Goal: Task Accomplishment & Management: Use online tool/utility

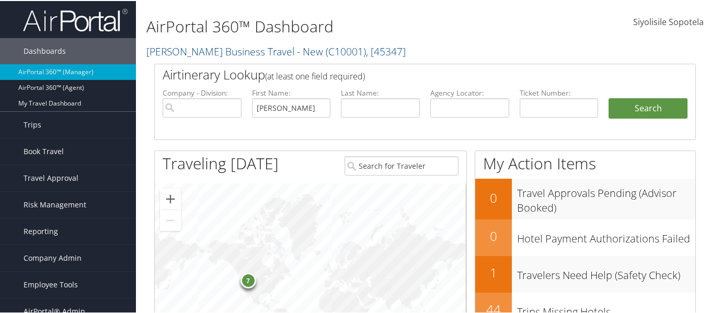
type input "[PERSON_NAME]"
click at [358, 102] on input "text" at bounding box center [380, 106] width 79 height 19
type input "breit"
click at [609, 97] on button "Search" at bounding box center [648, 107] width 79 height 21
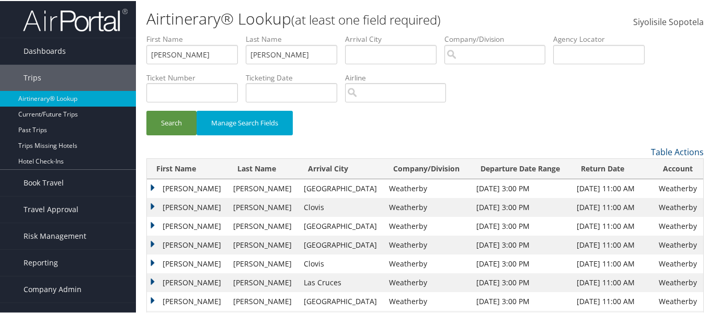
click at [153, 203] on td "Sharon" at bounding box center [187, 206] width 81 height 19
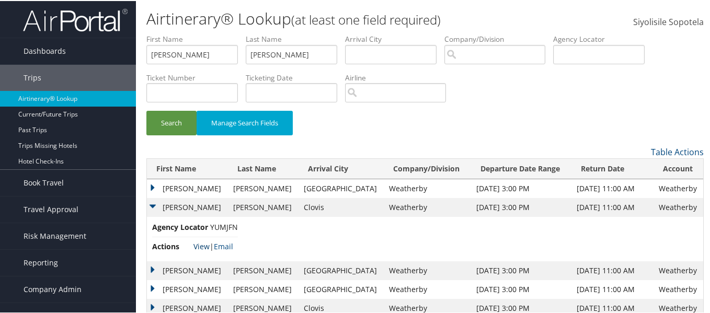
click at [201, 243] on link "View" at bounding box center [201, 245] width 16 height 10
click at [156, 267] on td "Sharon" at bounding box center [187, 269] width 81 height 19
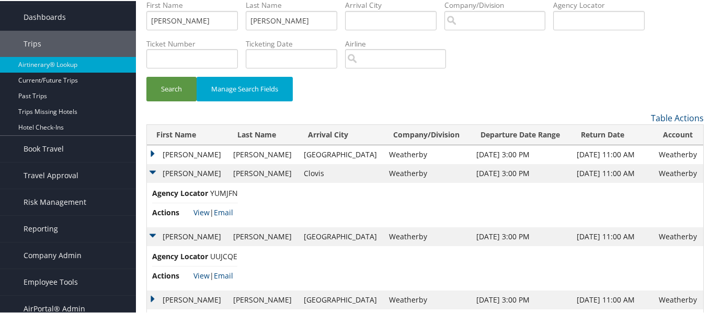
scroll to position [52, 0]
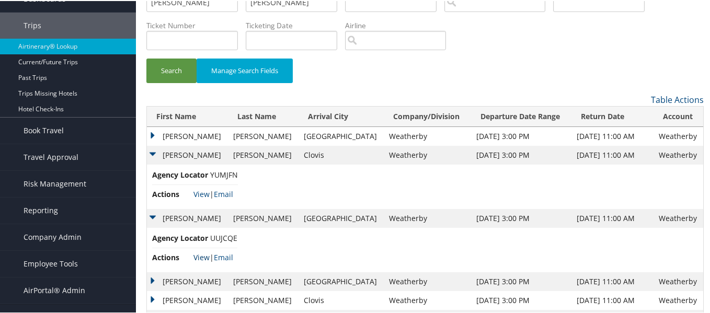
click at [201, 256] on link "View" at bounding box center [201, 256] width 16 height 10
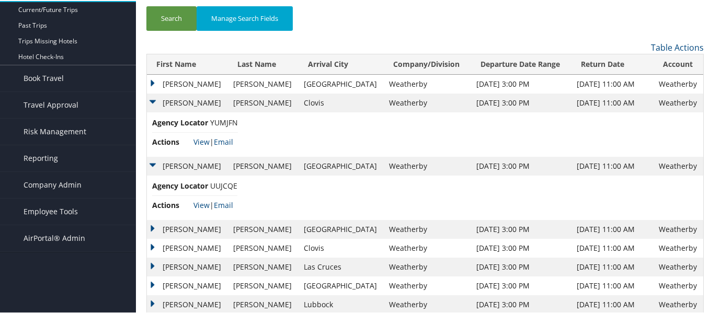
click at [150, 224] on td "Sharon" at bounding box center [187, 228] width 81 height 19
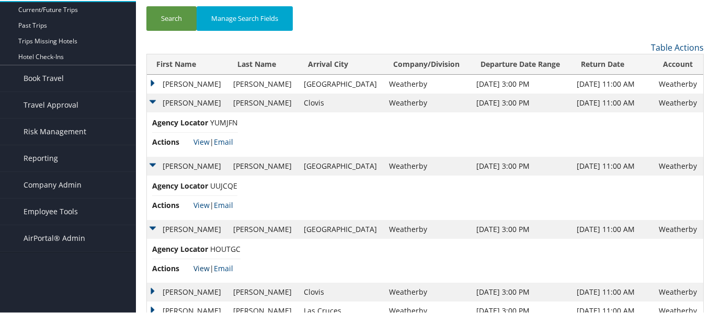
click at [204, 267] on link "View" at bounding box center [201, 267] width 16 height 10
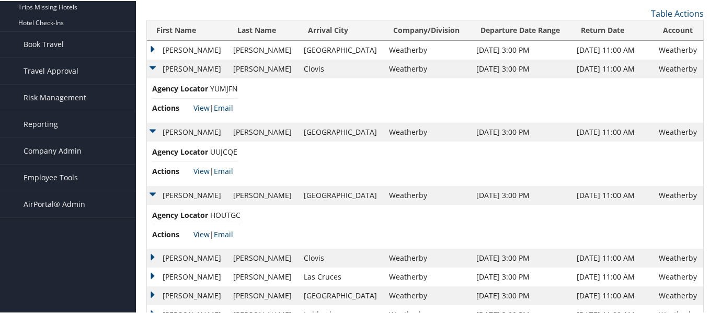
scroll to position [157, 0]
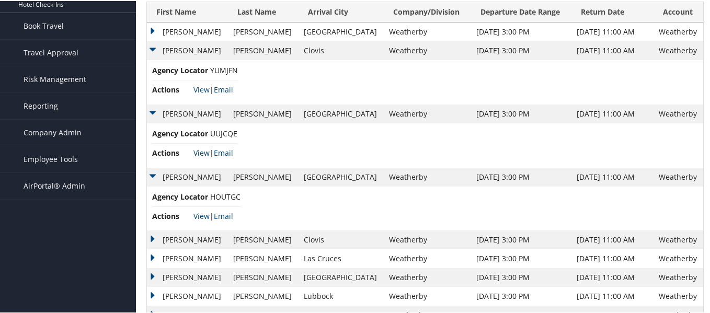
click at [206, 151] on link "View" at bounding box center [201, 152] width 16 height 10
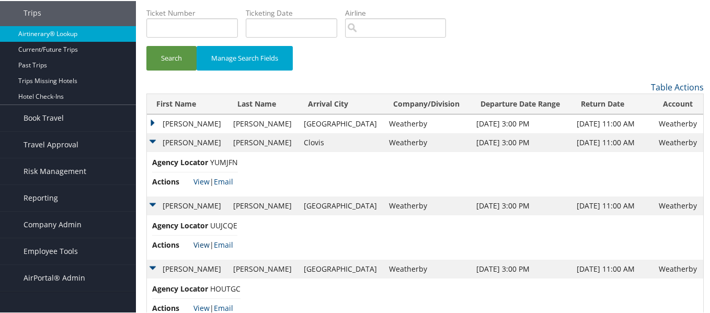
scroll to position [0, 0]
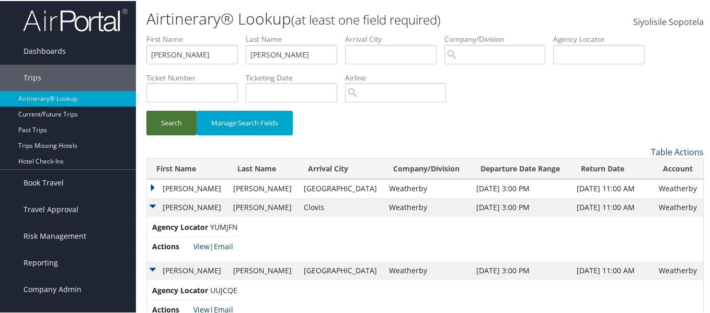
click at [171, 117] on button "Search" at bounding box center [171, 122] width 50 height 25
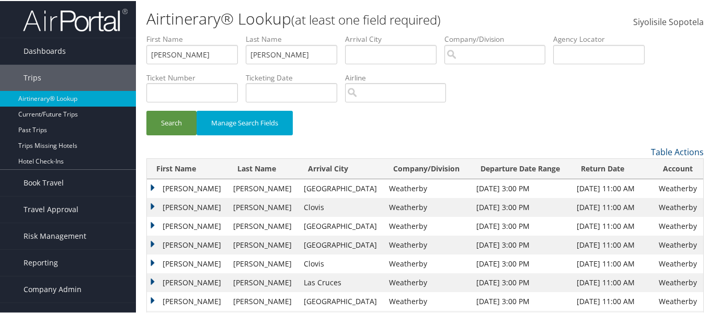
click at [153, 188] on td "Sharon" at bounding box center [187, 187] width 81 height 19
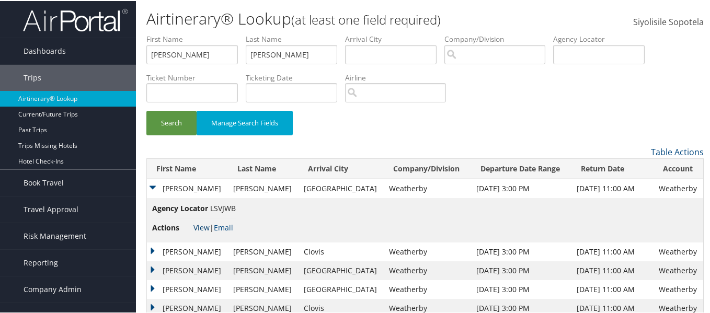
click at [204, 224] on link "View" at bounding box center [201, 227] width 16 height 10
click at [169, 118] on button "Search" at bounding box center [171, 122] width 50 height 25
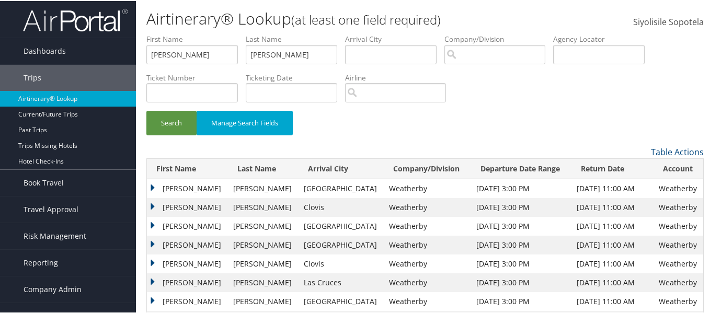
click at [151, 243] on td "Sharon" at bounding box center [187, 244] width 81 height 19
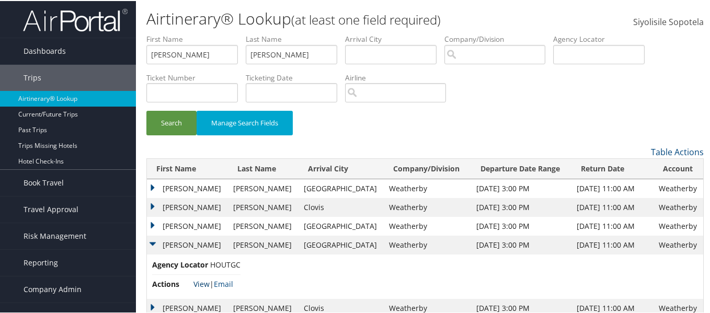
click at [203, 284] on link "View" at bounding box center [201, 283] width 16 height 10
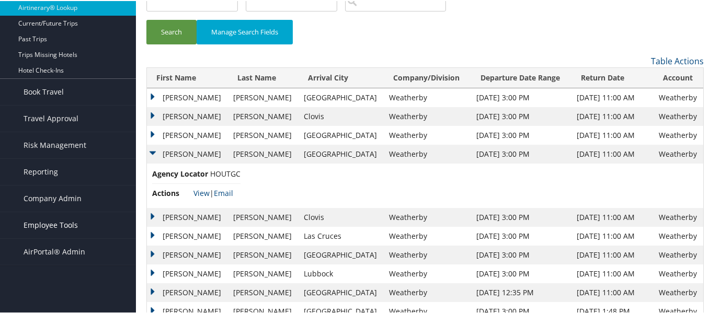
scroll to position [105, 0]
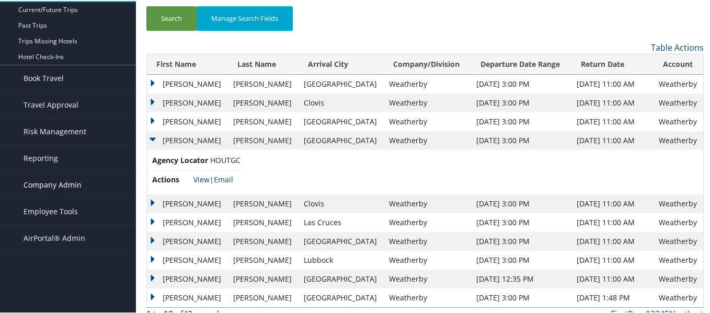
click at [65, 183] on span "Company Admin" at bounding box center [53, 184] width 58 height 26
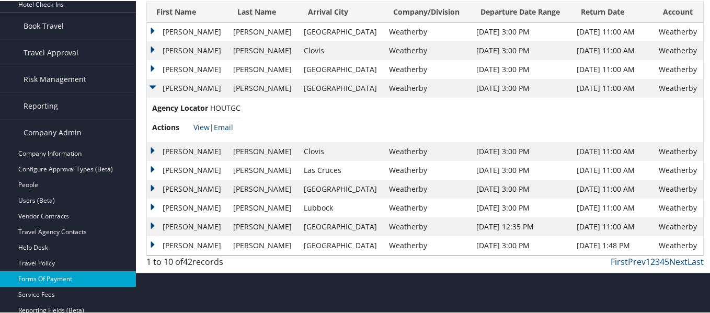
scroll to position [209, 0]
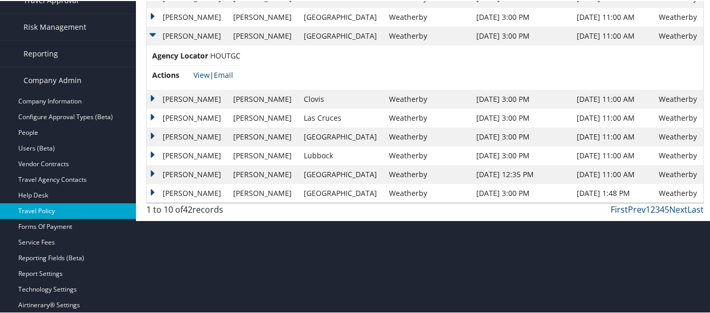
click at [50, 206] on link "Travel Policy" at bounding box center [68, 210] width 136 height 16
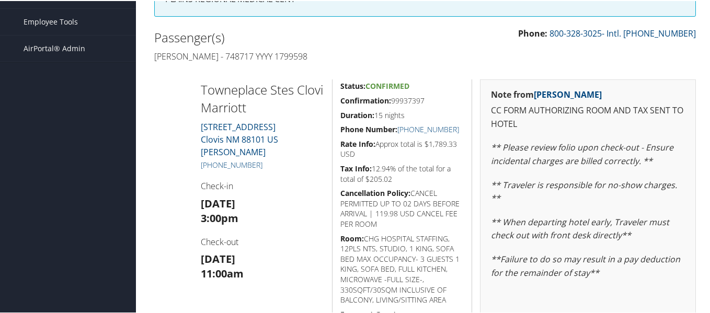
scroll to position [261, 0]
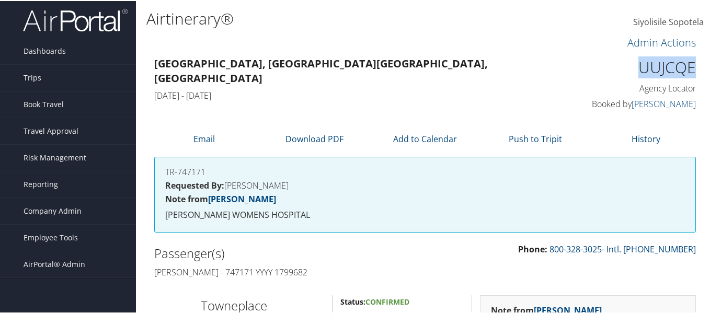
drag, startPoint x: 693, startPoint y: 62, endPoint x: 606, endPoint y: 59, distance: 86.8
click at [606, 59] on div "UUJCQE Agency Locator Agency Locator UUJCQE Booked by Tanya Wesley Booked by Ta…" at bounding box center [635, 83] width 140 height 60
copy h1 "UUJCQE"
click at [211, 140] on link "Email" at bounding box center [203, 138] width 21 height 12
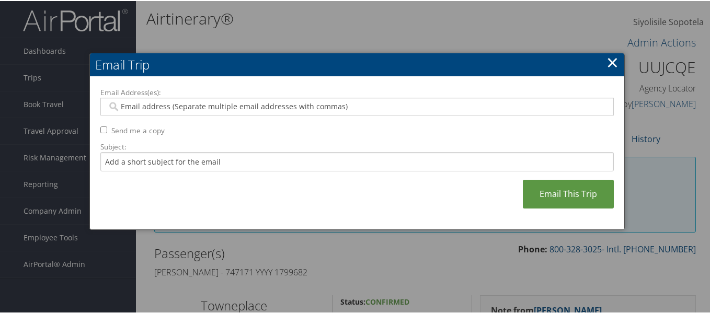
click at [142, 104] on input "Email Address(es):" at bounding box center [356, 105] width 499 height 10
paste input "SHARONBREITMD@GMAIL.COM"
type input "SHARONBREITMD@GMAIL.COM"
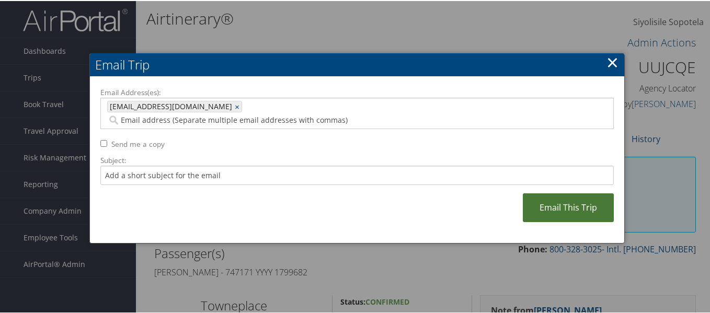
click at [558, 192] on link "Email This Trip" at bounding box center [568, 206] width 91 height 29
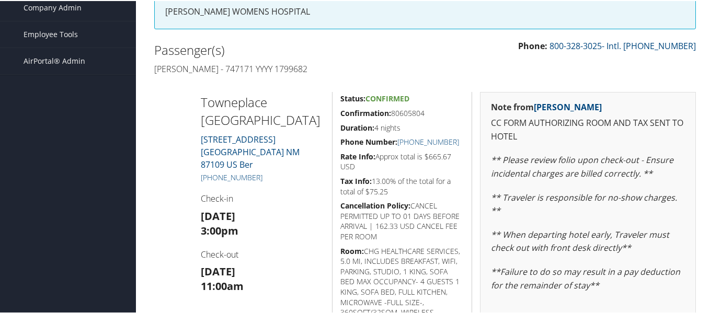
scroll to position [209, 0]
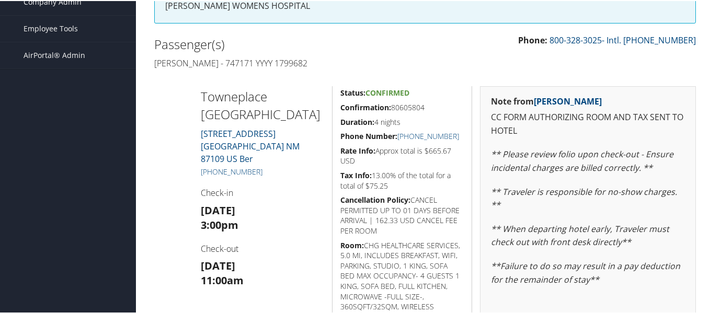
drag, startPoint x: 301, startPoint y: 117, endPoint x: 192, endPoint y: 86, distance: 113.0
click at [193, 86] on div "Towneplace Stes North Marriott 5511 OFFICE BLVD NE Albuquerque NM 87109 US Ber …" at bounding box center [263, 256] width 140 height 343
copy h2 "Towneplace [GEOGRAPHIC_DATA]"
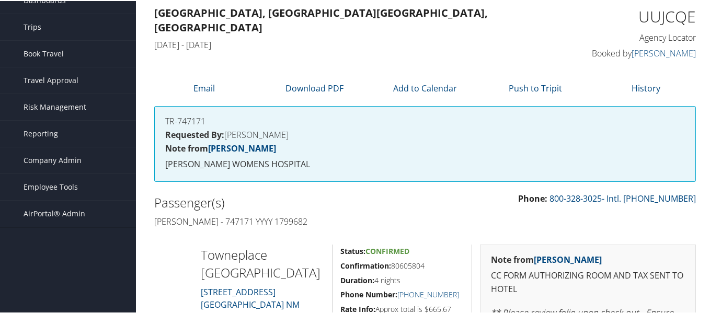
scroll to position [0, 0]
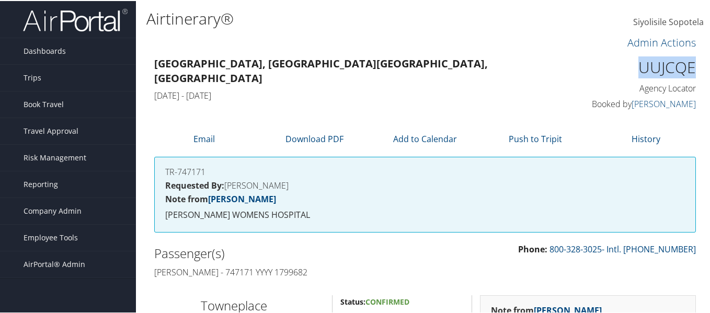
drag, startPoint x: 695, startPoint y: 65, endPoint x: 626, endPoint y: 59, distance: 69.2
click at [626, 59] on div "UUJCQE Agency Locator Agency Locator UUJCQE Booked by Tanya Wesley Booked by Ta…" at bounding box center [635, 83] width 140 height 60
copy h1 "UUJCQE"
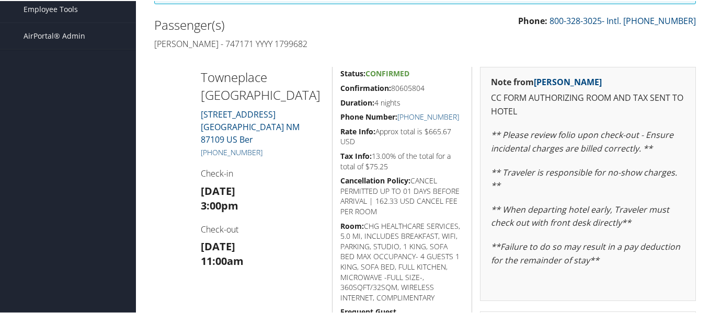
scroll to position [261, 0]
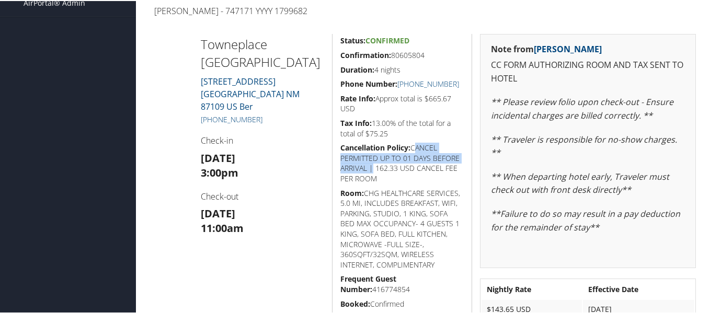
drag, startPoint x: 411, startPoint y: 145, endPoint x: 404, endPoint y: 169, distance: 24.8
click at [404, 169] on h5 "Cancellation Policy: CANCEL PERMITTED UP TO 01 DAYS BEFORE ARRIVAL | 162.33 USD…" at bounding box center [401, 162] width 123 height 41
copy h5 "CANCEL PERMITTED UP TO 01 DAYS BEFORE ARRIVAL"
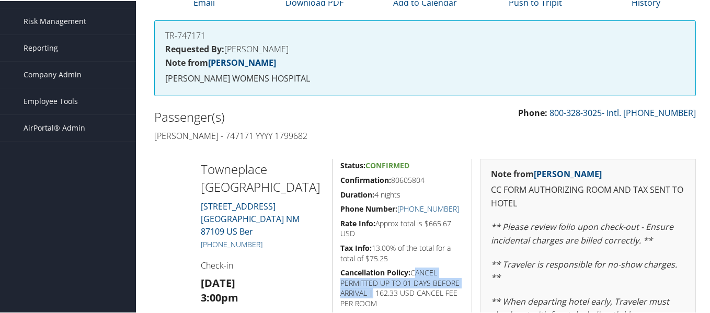
scroll to position [209, 0]
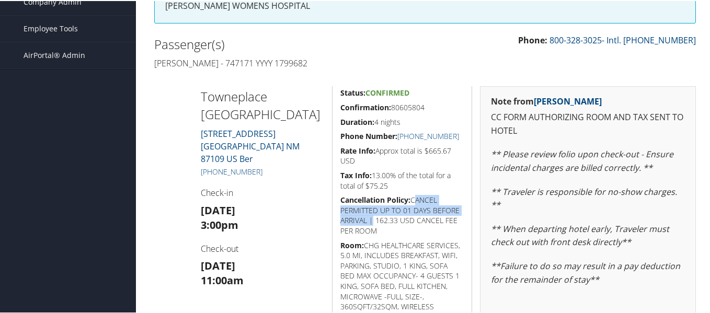
drag, startPoint x: 265, startPoint y: 152, endPoint x: 200, endPoint y: 162, distance: 66.0
click at [200, 162] on div "Towneplace Stes North Marriott 5511 OFFICE BLVD NE Albuquerque NM 87109 US Ber …" at bounding box center [263, 256] width 140 height 343
copy link "+1 (505) 345-3131"
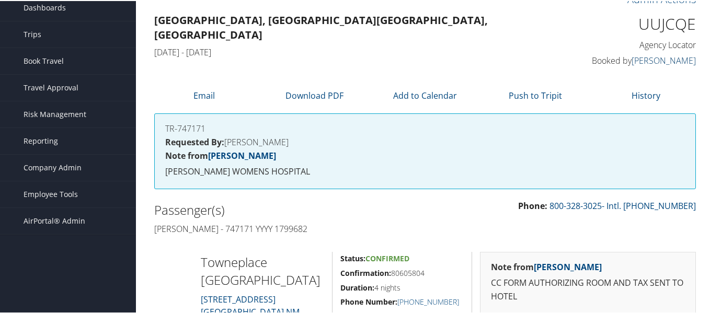
scroll to position [0, 0]
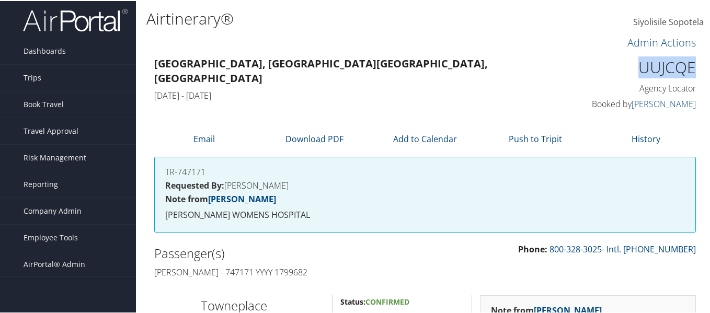
drag, startPoint x: 701, startPoint y: 64, endPoint x: 626, endPoint y: 67, distance: 74.8
copy h1 "UUJCQE"
drag, startPoint x: 693, startPoint y: 63, endPoint x: 622, endPoint y: 61, distance: 71.1
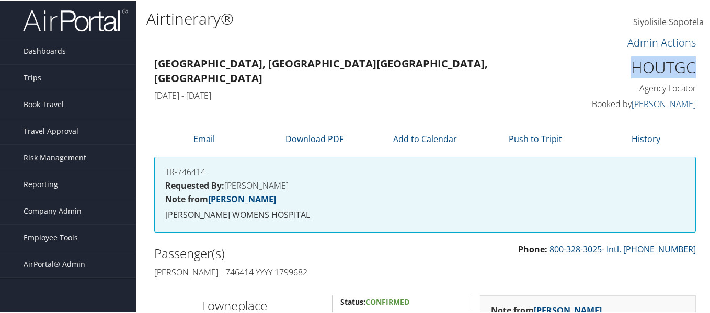
click at [622, 61] on div "HOUTGC Agency Locator Agency Locator HOUTGC Booked by [PERSON_NAME] Booked by […" at bounding box center [635, 83] width 140 height 60
copy h1 "HOUTGC"
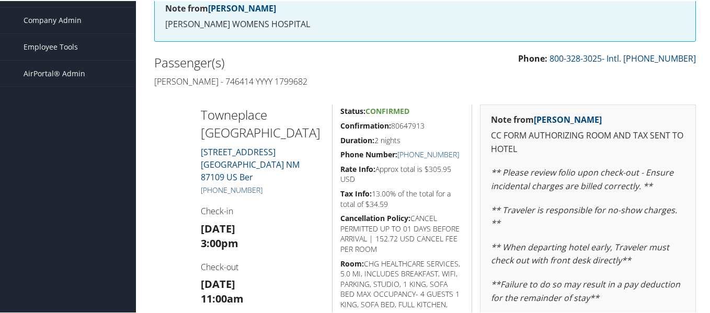
scroll to position [209, 0]
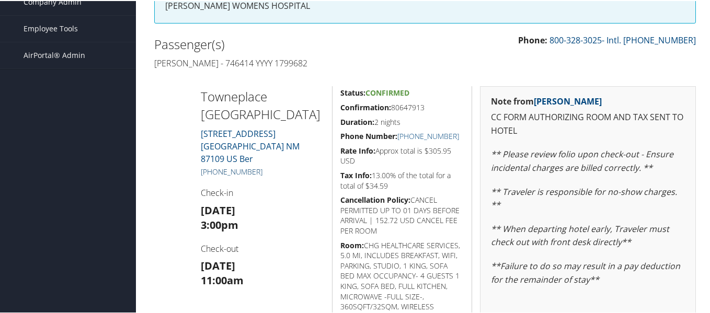
drag, startPoint x: 262, startPoint y: 158, endPoint x: 200, endPoint y: 154, distance: 62.3
click at [201, 166] on h5 "[PHONE_NUMBER]" at bounding box center [263, 171] width 124 height 10
copy link "[PHONE_NUMBER]"
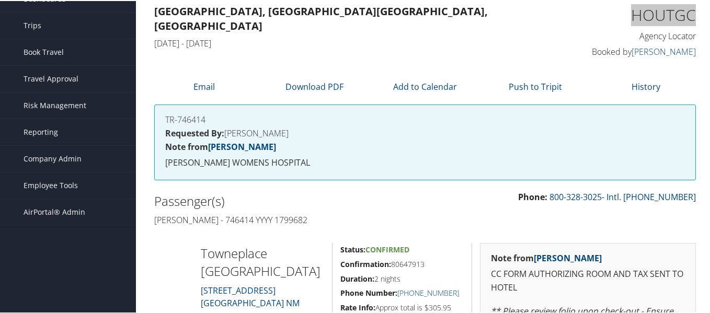
scroll to position [0, 0]
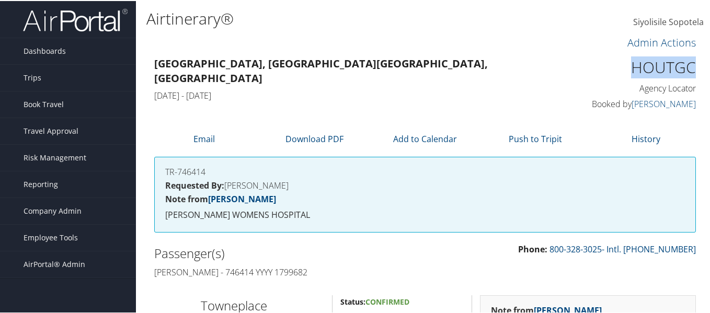
drag, startPoint x: 695, startPoint y: 63, endPoint x: 625, endPoint y: 70, distance: 70.9
click at [625, 70] on div "HOUTGC Agency Locator Agency Locator HOUTGC Booked by Tanya Wesley Booked by Ta…" at bounding box center [635, 83] width 140 height 60
copy h1 "HOUTGC"
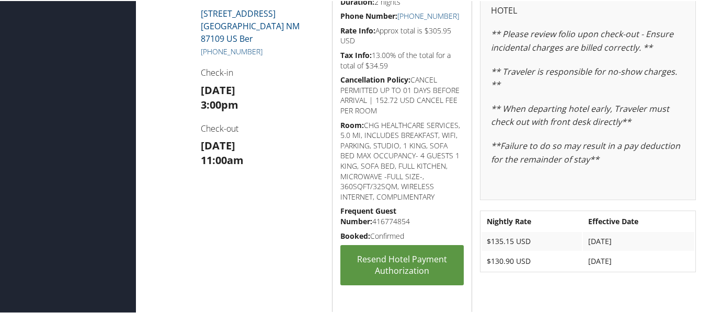
scroll to position [314, 0]
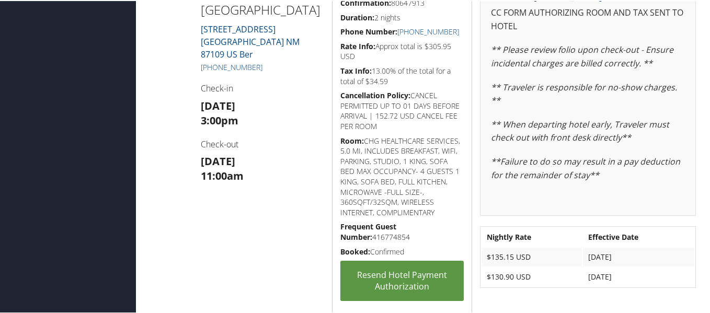
click at [237, 155] on h3 "Mon 01 Sep 11:00am" at bounding box center [263, 167] width 124 height 29
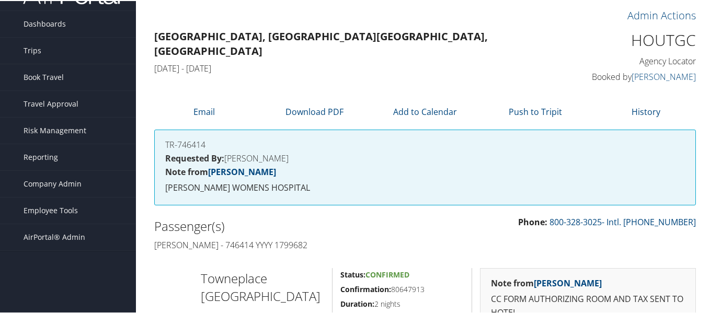
scroll to position [0, 0]
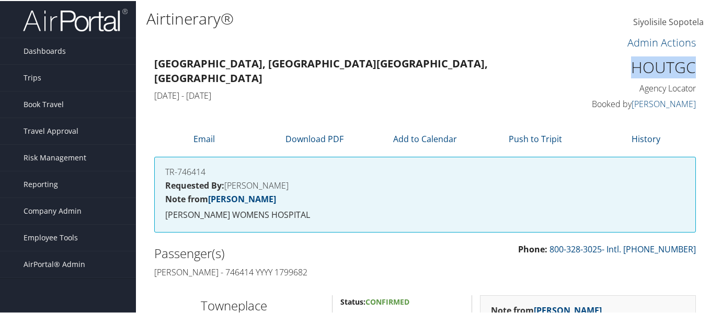
drag, startPoint x: 675, startPoint y: 66, endPoint x: 602, endPoint y: 68, distance: 73.7
click at [602, 68] on div "HOUTGC Agency Locator Agency Locator HOUTGC Booked by Tanya Wesley Booked by Ta…" at bounding box center [635, 83] width 140 height 60
copy h1 "HOUTGC"
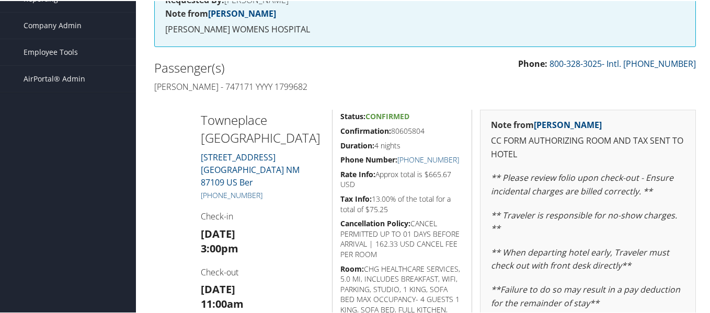
scroll to position [209, 0]
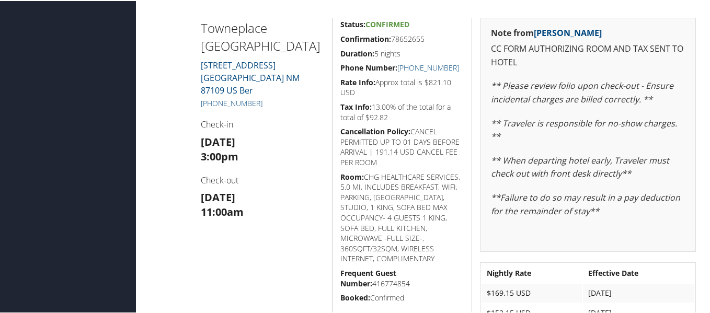
scroll to position [250, 0]
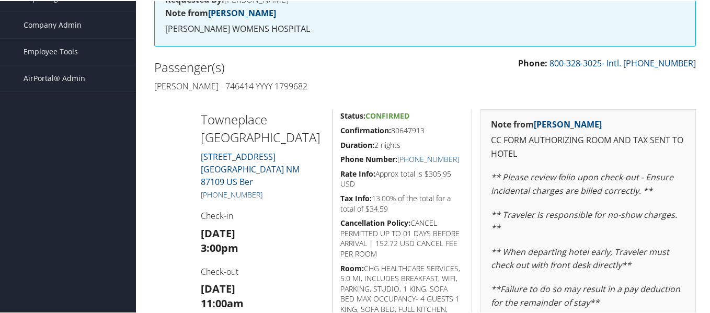
scroll to position [147, 0]
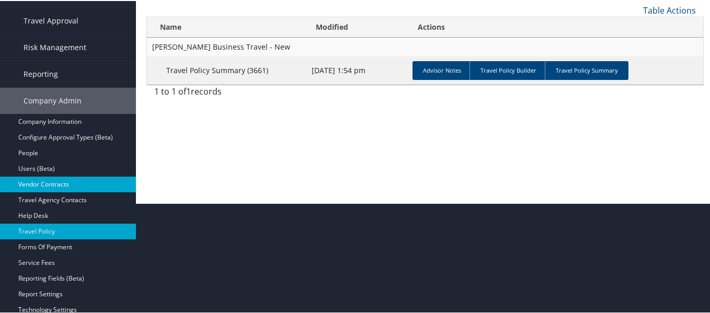
scroll to position [89, 0]
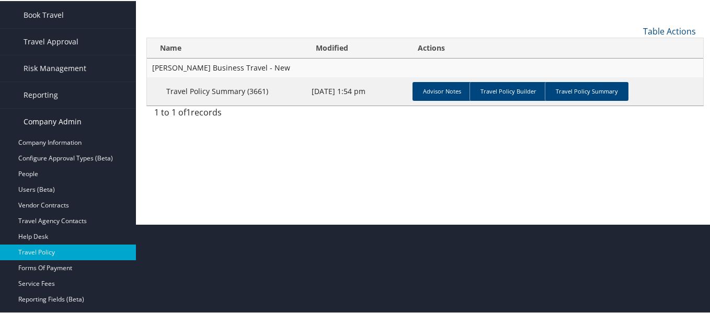
click at [44, 122] on span "Company Admin" at bounding box center [53, 121] width 58 height 26
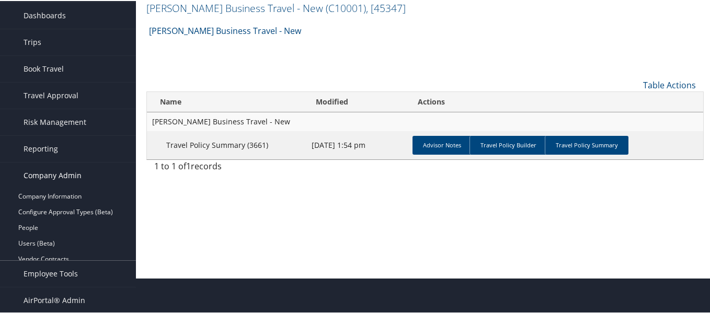
scroll to position [0, 0]
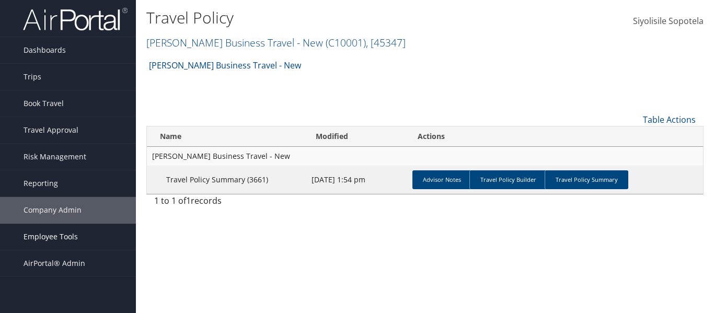
click at [57, 237] on span "Employee Tools" at bounding box center [51, 237] width 54 height 26
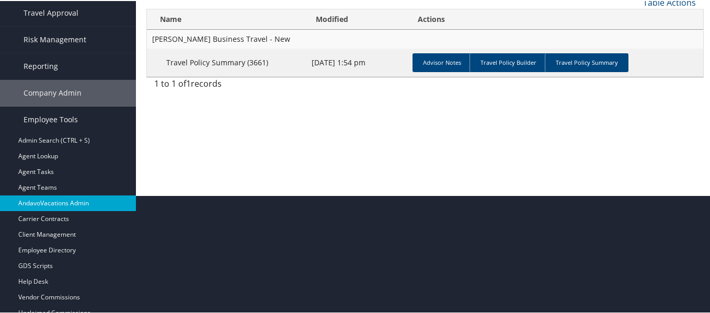
scroll to position [100, 0]
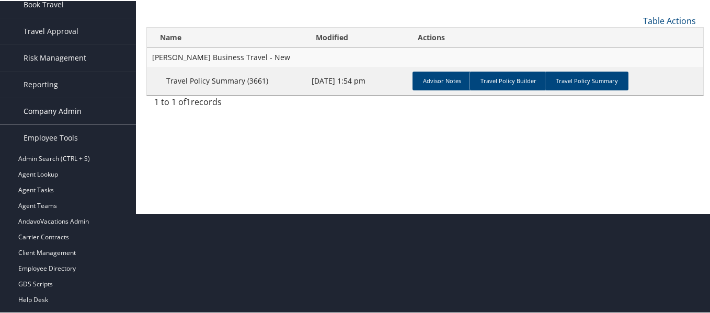
click at [55, 113] on span "Company Admin" at bounding box center [53, 110] width 58 height 26
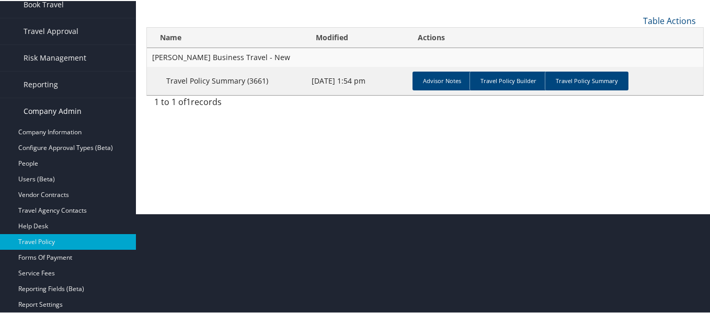
click at [48, 112] on span "Company Admin" at bounding box center [53, 110] width 58 height 26
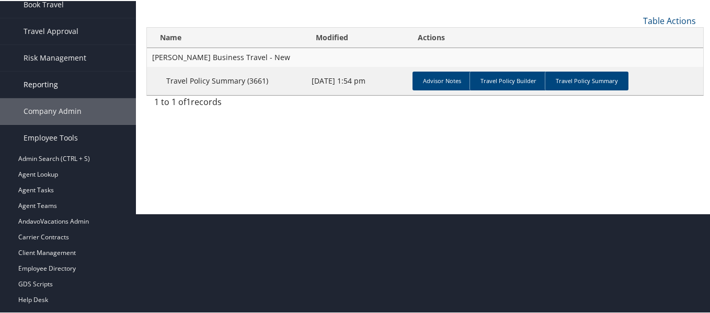
click at [44, 83] on span "Reporting" at bounding box center [41, 84] width 35 height 26
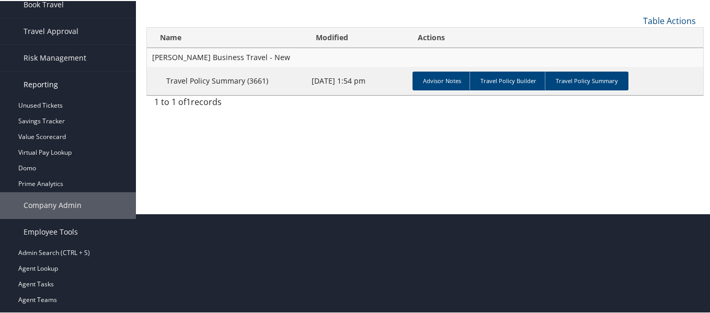
click at [46, 82] on span "Reporting" at bounding box center [41, 84] width 35 height 26
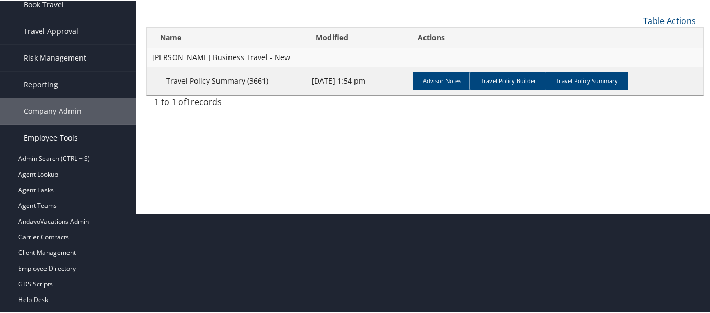
click at [40, 141] on span "Employee Tools" at bounding box center [51, 137] width 54 height 26
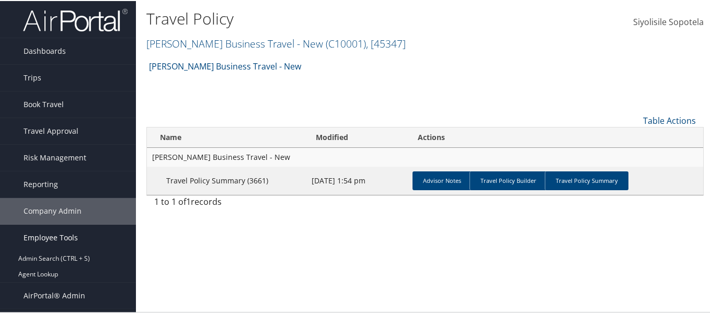
scroll to position [0, 0]
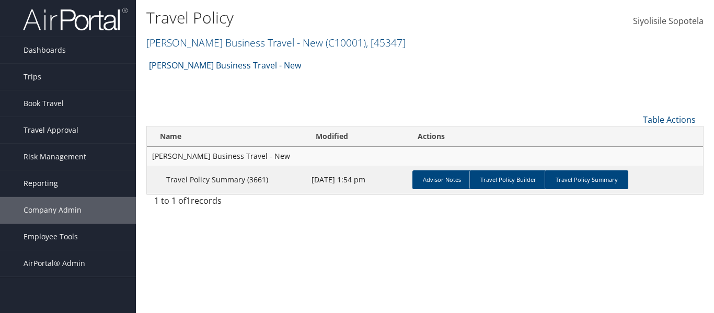
click at [61, 175] on link "Reporting" at bounding box center [68, 183] width 136 height 26
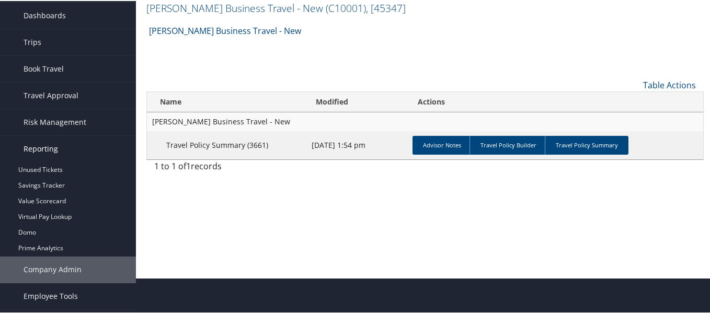
scroll to position [52, 0]
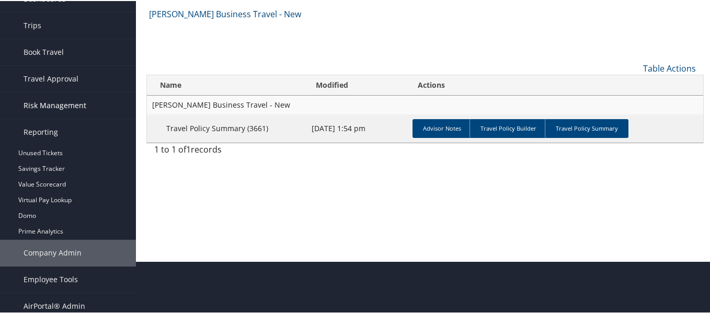
click at [63, 108] on span "Risk Management" at bounding box center [55, 104] width 63 height 26
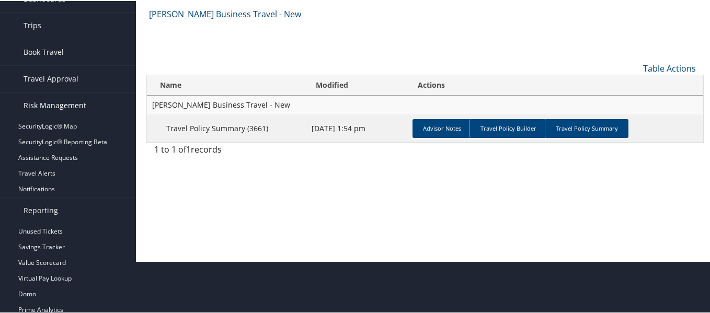
click at [58, 106] on span "Risk Management" at bounding box center [55, 104] width 63 height 26
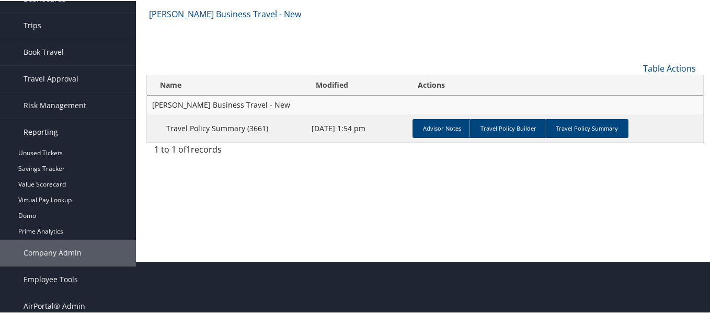
click at [49, 135] on span "Reporting" at bounding box center [41, 131] width 35 height 26
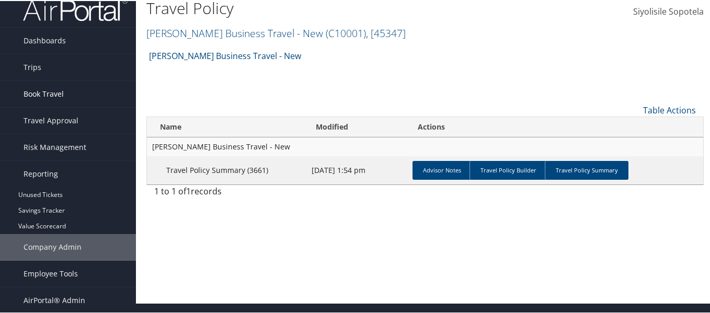
scroll to position [0, 0]
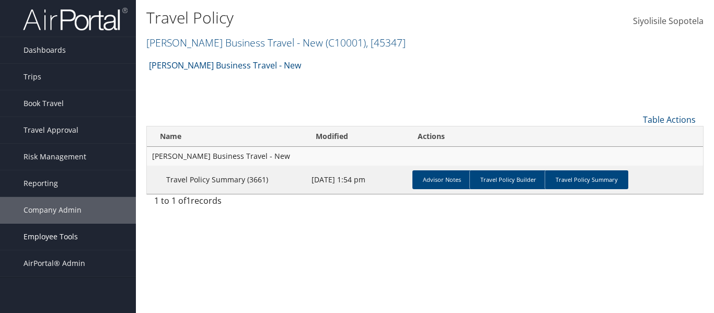
click at [93, 236] on link "Employee Tools" at bounding box center [68, 237] width 136 height 26
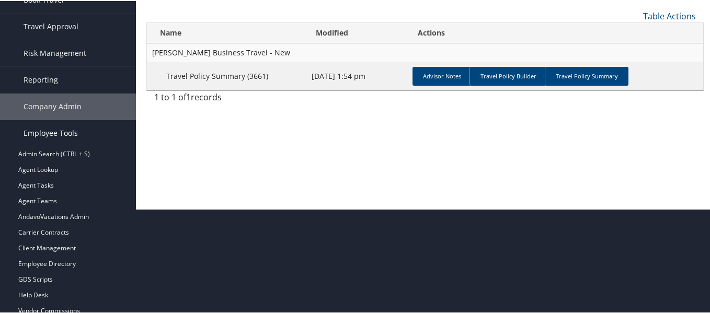
scroll to position [152, 0]
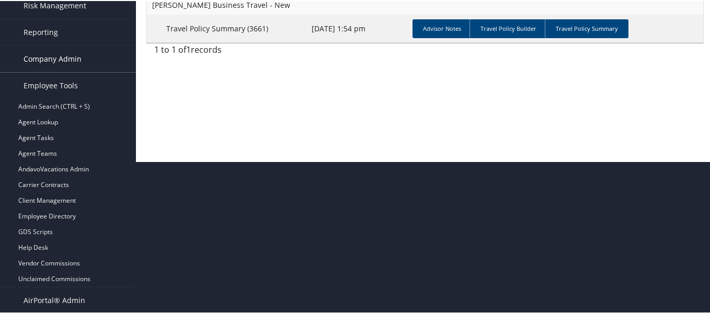
click at [77, 60] on span "Company Admin" at bounding box center [53, 58] width 58 height 26
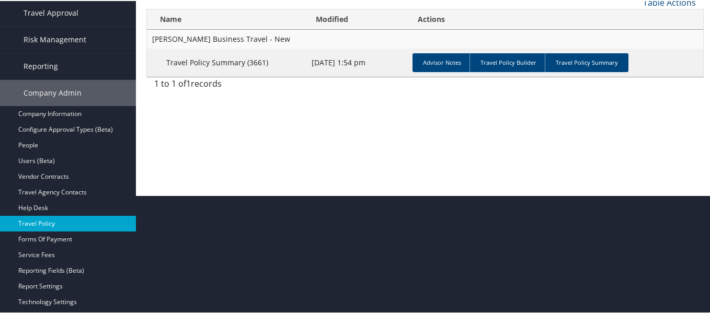
scroll to position [100, 0]
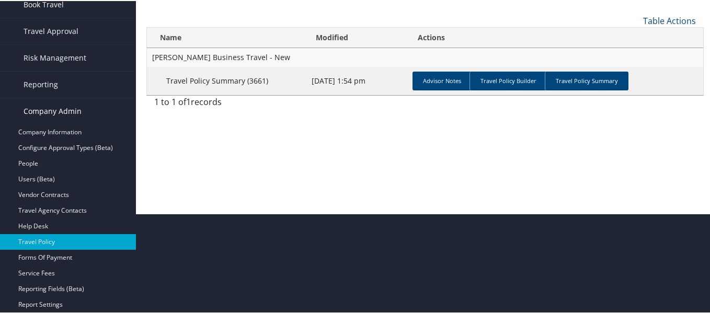
click at [43, 113] on span "Company Admin" at bounding box center [53, 110] width 58 height 26
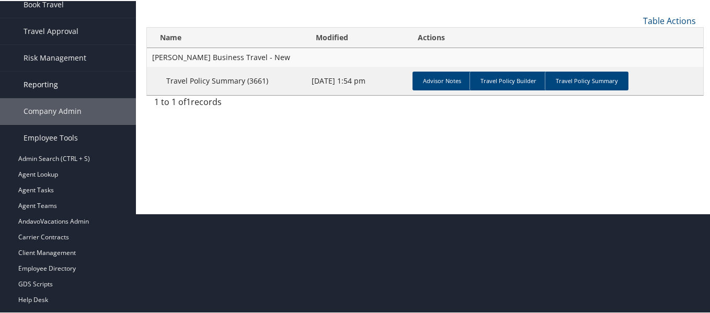
click at [55, 85] on span "Reporting" at bounding box center [41, 84] width 35 height 26
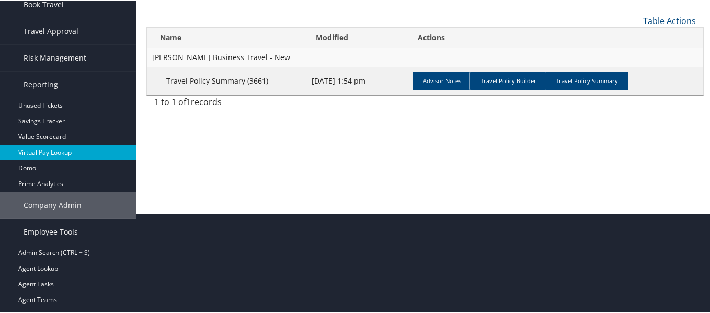
click at [52, 150] on link "Virtual Pay Lookup" at bounding box center [68, 152] width 136 height 16
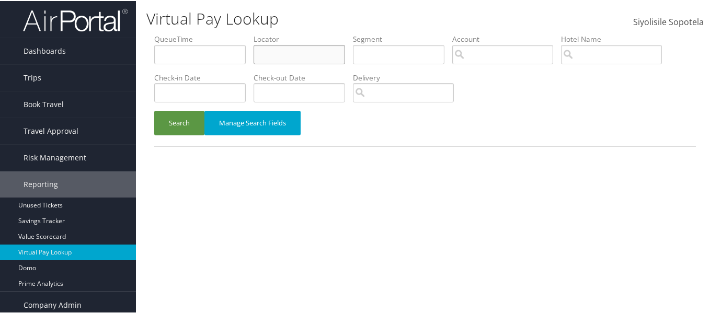
click at [305, 58] on input "text" at bounding box center [299, 53] width 91 height 19
paste input "HOUTGC"
type input "HOUTGC"
click at [154, 110] on button "Search" at bounding box center [179, 122] width 50 height 25
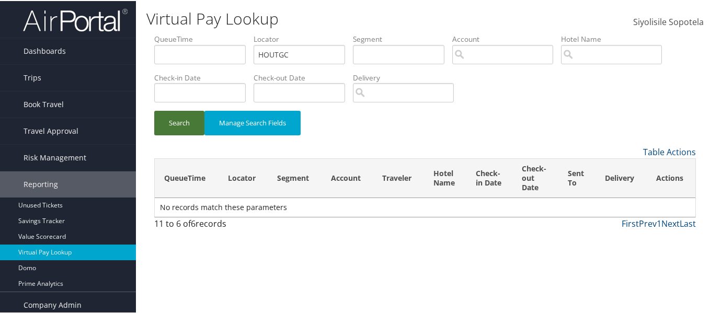
click at [180, 123] on button "Search" at bounding box center [179, 122] width 50 height 25
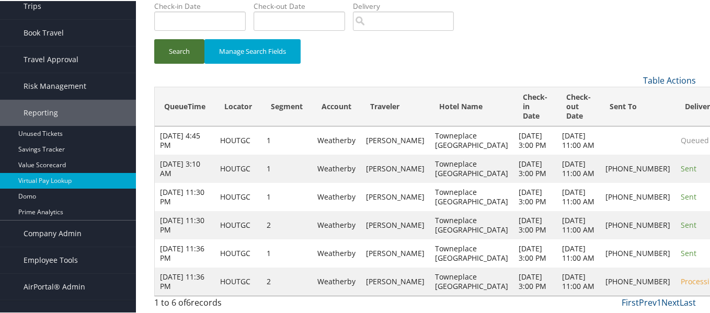
scroll to position [174, 0]
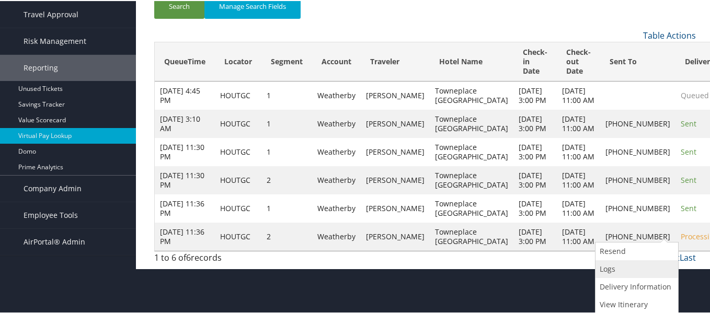
click at [612, 259] on link "Logs" at bounding box center [635, 268] width 80 height 18
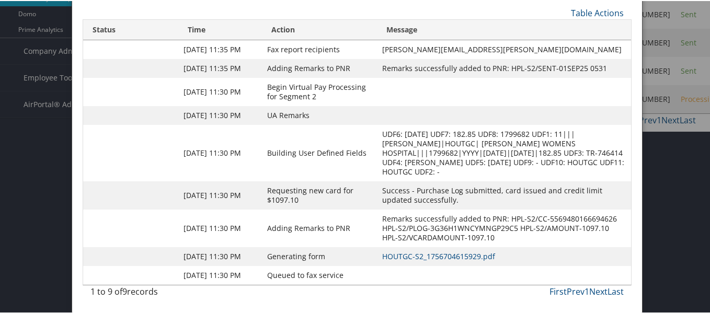
scroll to position [292, 0]
click at [412, 250] on link "HOUTGC-S2_1756704615929.pdf" at bounding box center [438, 255] width 113 height 10
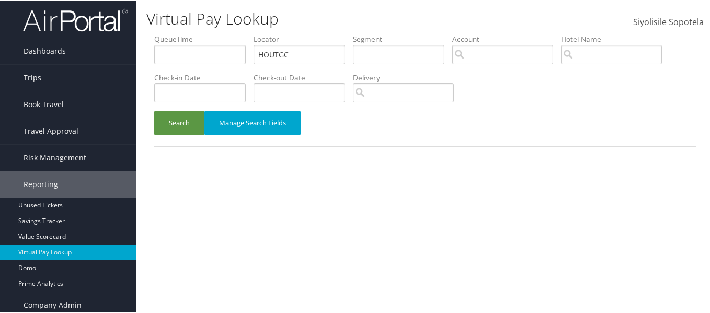
scroll to position [58, 0]
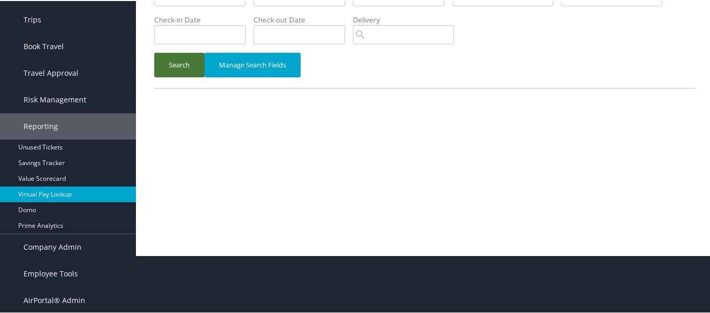
click at [176, 62] on button "Search" at bounding box center [179, 64] width 50 height 25
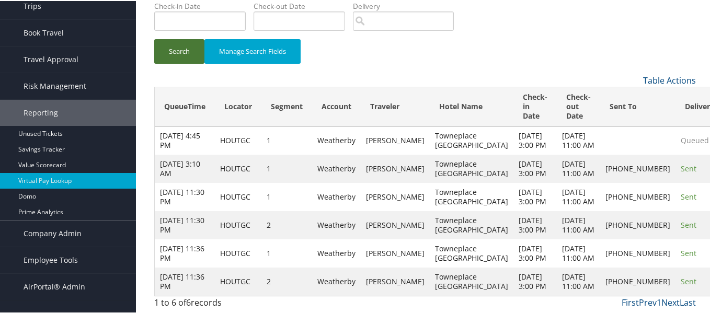
scroll to position [163, 0]
drag, startPoint x: 257, startPoint y: 140, endPoint x: 220, endPoint y: 137, distance: 37.8
click at [220, 182] on td "HOUTGC" at bounding box center [238, 196] width 47 height 28
copy td "HOUTGC"
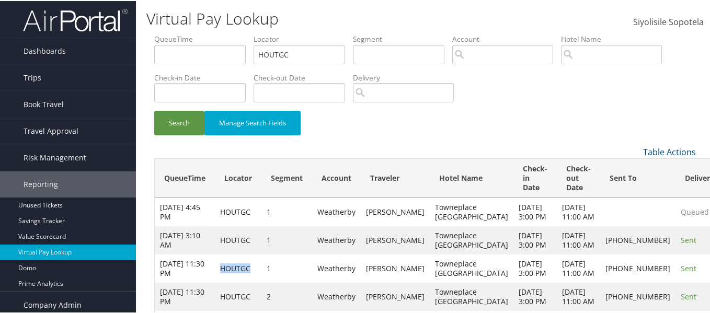
click at [56, 17] on img at bounding box center [75, 19] width 105 height 25
